Goal: Task Accomplishment & Management: Use online tool/utility

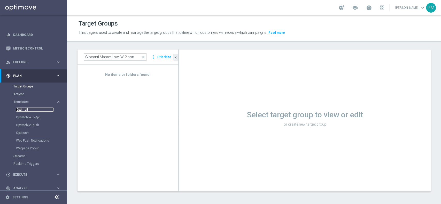
click at [27, 110] on link "Optimail" at bounding box center [35, 110] width 38 height 4
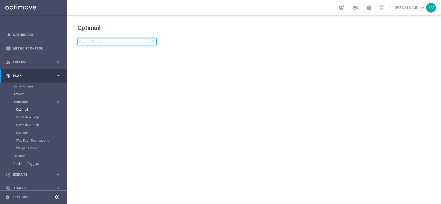
click at [110, 45] on input at bounding box center [116, 41] width 79 height 7
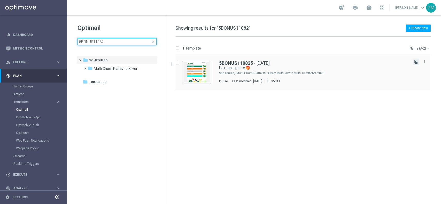
type input "5BONUS11082"
click at [417, 61] on icon "file_copy" at bounding box center [416, 62] width 4 height 4
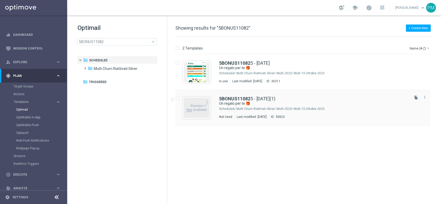
click at [268, 96] on div "5BONUS11082 5 - 2025-08-11(1) Un regalo per te 🎁 Scheduled/ Multi Churn Riattiv…" at bounding box center [302, 108] width 255 height 36
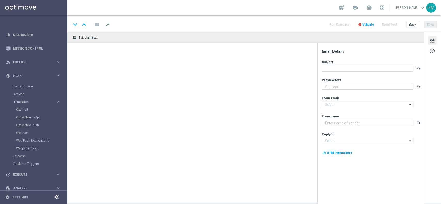
type textarea "Scopri le novità su Sisal 🎯"
type input "[EMAIL_ADDRESS][DOMAIN_NAME]"
type textarea "Sisal"
type input "[EMAIL_ADDRESS][DOMAIN_NAME]"
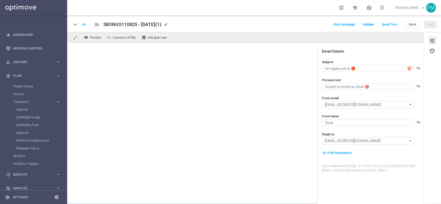
click at [180, 23] on div "keyboard_arrow_down keyboard_arrow_up folder 5BONUS110825 - 2025-08-11(1) 5BONU…" at bounding box center [253, 24] width 365 height 7
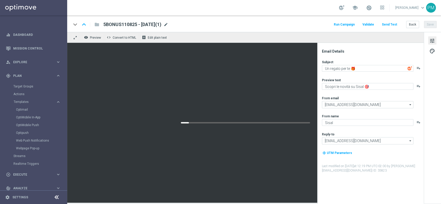
click at [168, 24] on span "mode_edit" at bounding box center [165, 24] width 5 height 5
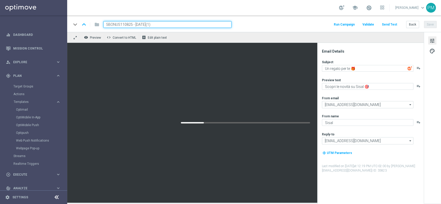
click at [114, 23] on input "5BONUS110825 - 2025-08-11(1)" at bounding box center [167, 24] width 128 height 7
paste input "BFSPORTGEV0309"
click at [153, 24] on input "BFSPORTGEV0309 - 2025-08-11(1)" at bounding box center [167, 24] width 128 height 7
type input "BFSPORTGEV0309 - 2025-09-03"
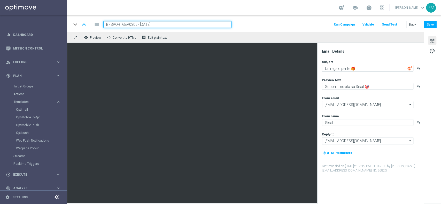
click at [244, 28] on div "keyboard_arrow_down keyboard_arrow_up folder BFSPORTGEV0309 - 2025-09-03 Run Ca…" at bounding box center [253, 24] width 365 height 7
click at [431, 26] on button "Save" at bounding box center [430, 24] width 13 height 7
click at [165, 24] on input "BFSPORTGEV0309 - 2025-09-03" at bounding box center [167, 24] width 128 height 7
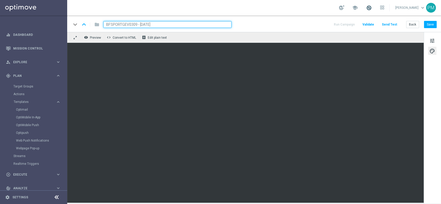
click at [366, 9] on span at bounding box center [369, 8] width 6 height 6
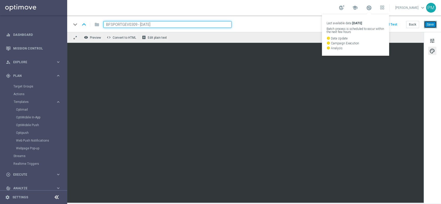
click at [428, 24] on button "Save" at bounding box center [430, 24] width 13 height 7
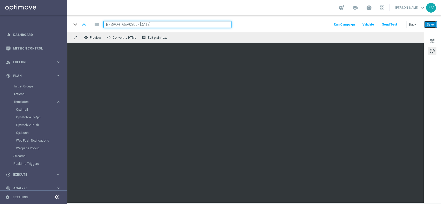
click at [429, 24] on button "Save" at bounding box center [430, 24] width 13 height 7
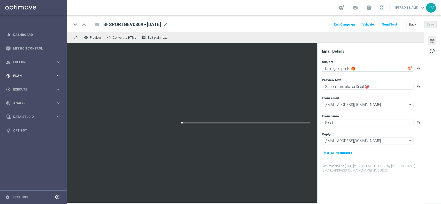
click at [29, 73] on div "gps_fixed Plan keyboard_arrow_right" at bounding box center [33, 76] width 67 height 14
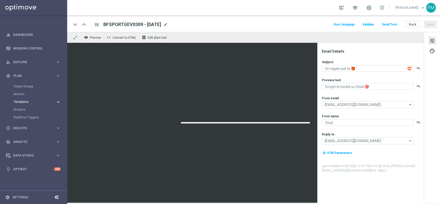
click at [27, 103] on span "Templates" at bounding box center [32, 101] width 37 height 3
click at [29, 111] on link "Optimail" at bounding box center [35, 110] width 38 height 4
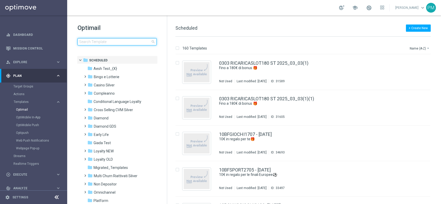
click at [119, 42] on input at bounding box center [116, 41] width 79 height 7
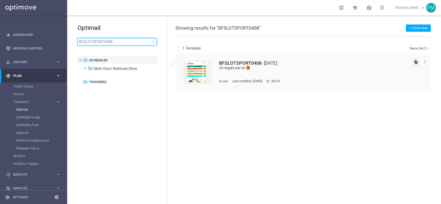
type input "BFSLOTSPORT0408"
click at [415, 61] on icon "file_copy" at bounding box center [416, 62] width 4 height 4
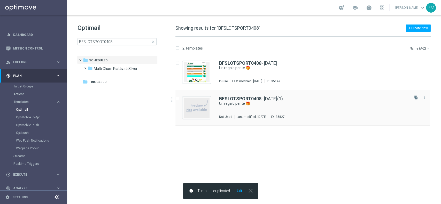
click at [235, 96] on div "BFSLOTSPORT0408 - 2025-08-04(1) Un regalo per te 🎁 Not Used Last modified: Wedn…" at bounding box center [302, 108] width 255 height 36
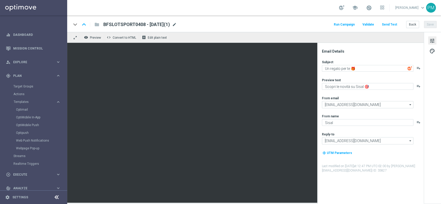
click at [177, 23] on span "mode_edit" at bounding box center [174, 24] width 5 height 5
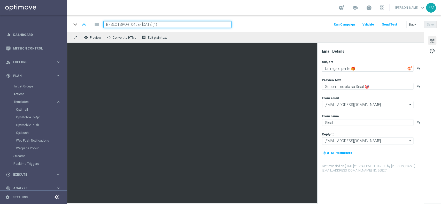
click at [123, 24] on input "BFSLOTSPORT0408 - 2025-08-04(1)" at bounding box center [167, 24] width 128 height 7
paste input "ONUSSPORT0309"
click at [170, 26] on input "BONUSSPORT0309 - 2025-08-04(1)" at bounding box center [167, 24] width 128 height 7
type input "BONUSSPORT0309 - 2025-09-03"
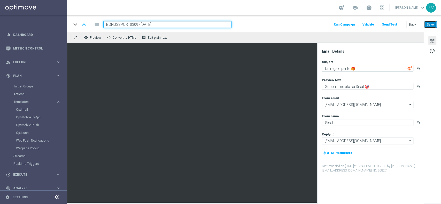
click at [430, 26] on button "Save" at bounding box center [430, 24] width 13 height 7
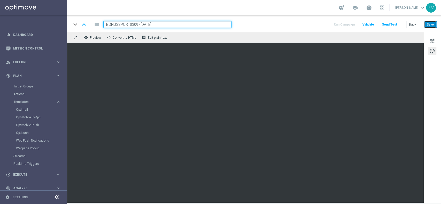
click at [430, 25] on button "Save" at bounding box center [430, 24] width 13 height 7
click at [429, 21] on button "Save" at bounding box center [430, 24] width 13 height 7
click at [434, 26] on button "Save" at bounding box center [430, 24] width 13 height 7
click at [433, 26] on button "Save" at bounding box center [430, 24] width 13 height 7
click at [168, 24] on input "BONUSSPORT0309 - 2025-09-03" at bounding box center [167, 24] width 128 height 7
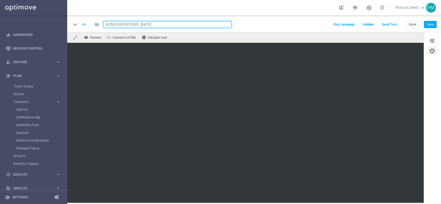
click at [168, 24] on input "BONUSSPORT0309 - 2025-09-03" at bounding box center [167, 24] width 128 height 7
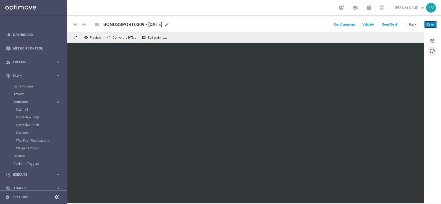
click at [433, 26] on button "Save" at bounding box center [430, 24] width 13 height 7
click at [435, 22] on button "Save" at bounding box center [430, 24] width 13 height 7
click at [408, 25] on button "Back" at bounding box center [412, 24] width 13 height 7
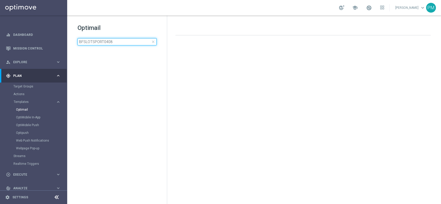
click at [124, 40] on input "BFSLOTSPORT0408" at bounding box center [116, 41] width 79 height 7
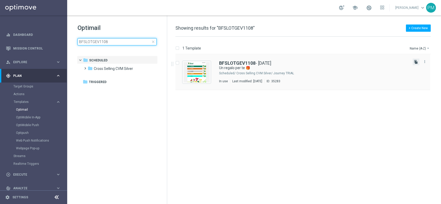
type input "BFSLOTGEV1108"
click at [417, 64] on icon "file_copy" at bounding box center [416, 62] width 4 height 4
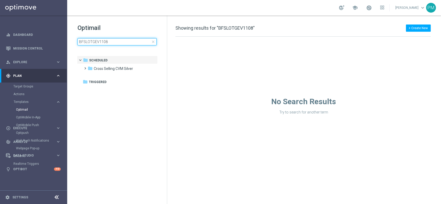
click at [116, 43] on input "BFSLOTGEV1108" at bounding box center [116, 41] width 79 height 7
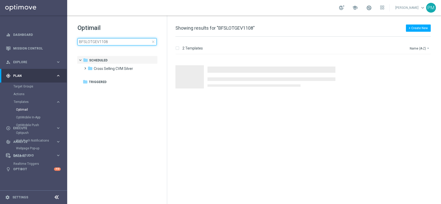
click at [116, 43] on input "BFSLOTGEV1108" at bounding box center [116, 41] width 79 height 7
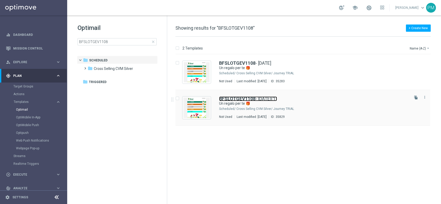
click at [258, 97] on link "BFSLOTGEV1108 - [DATE](1)" at bounding box center [248, 99] width 58 height 5
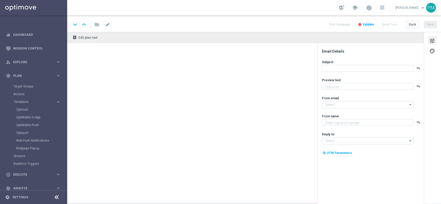
type textarea "Per divertirti con Slot e [PERSON_NAME] e Vinci 🎰🍀"
type input "[EMAIL_ADDRESS][DOMAIN_NAME]"
type textarea "Sisal"
type input "[EMAIL_ADDRESS][DOMAIN_NAME]"
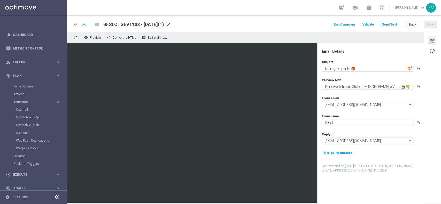
click at [171, 23] on span "mode_edit" at bounding box center [168, 24] width 5 height 5
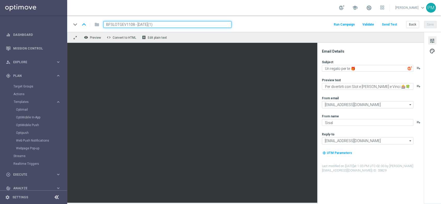
click at [119, 22] on input "BFSLOTGEV1108 - [DATE](1)" at bounding box center [167, 24] width 128 height 7
paste input "ONUSSLOT0209"
click at [172, 22] on input "BONUSSLOT0209 - [DATE](1)" at bounding box center [167, 24] width 128 height 7
type input "BONUSSLOT0209 - [DATE]"
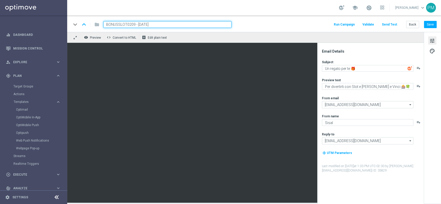
click at [291, 24] on div "keyboard_arrow_down keyboard_arrow_up folder BONUSSLOT0209 - [DATE] Run Campaig…" at bounding box center [253, 24] width 365 height 7
click at [431, 25] on button "Save" at bounding box center [430, 24] width 13 height 7
click at [171, 24] on input "BONUSSLOT0209 - [DATE]" at bounding box center [167, 24] width 128 height 7
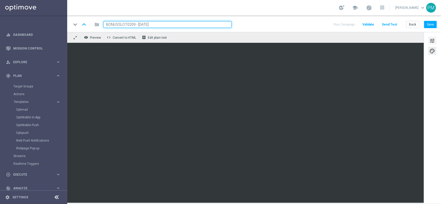
click at [430, 42] on span "tune" at bounding box center [432, 40] width 6 height 7
click at [434, 22] on button "Save" at bounding box center [430, 24] width 13 height 7
click at [431, 23] on button "Save" at bounding box center [430, 24] width 13 height 7
click at [432, 36] on div "tune palette" at bounding box center [431, 118] width 17 height 172
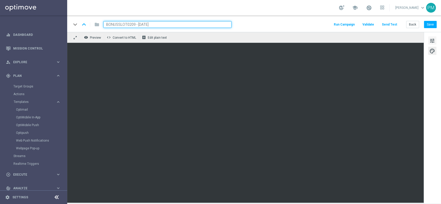
click at [432, 40] on span "tune" at bounding box center [432, 40] width 6 height 7
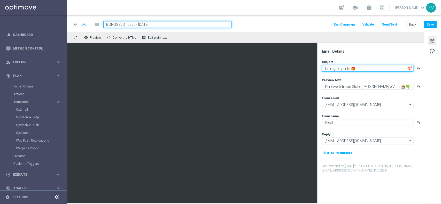
click at [325, 69] on textarea "Un regalo per te 🎁" at bounding box center [367, 68] width 91 height 7
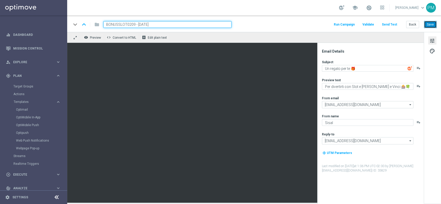
click at [429, 24] on button "Save" at bounding box center [430, 24] width 13 height 7
click at [16, 86] on link "Target Groups" at bounding box center [33, 86] width 40 height 4
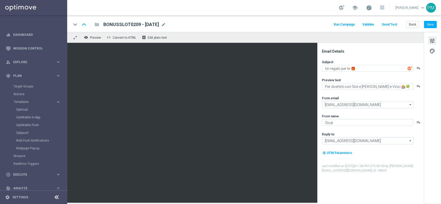
click at [366, 8] on span at bounding box center [369, 8] width 6 height 6
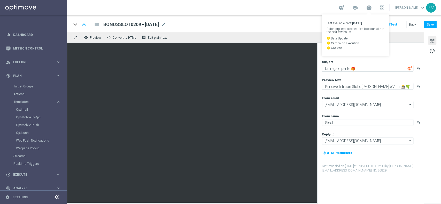
click at [295, 7] on div "school Last available data: [DATE] Batch process is scheduled to occur within t…" at bounding box center [254, 7] width 374 height 15
